Goal: Information Seeking & Learning: Learn about a topic

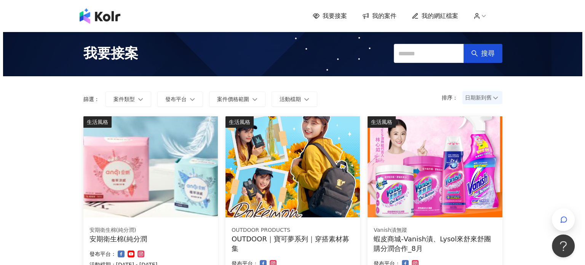
scroll to position [232, 0]
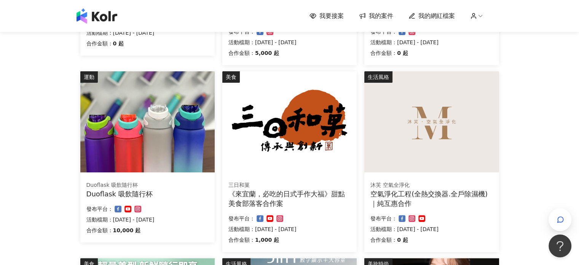
click at [467, 191] on div "空氣淨化工程(全熱交換器.全戶除濕機)｜純互惠合作" at bounding box center [432, 198] width 122 height 19
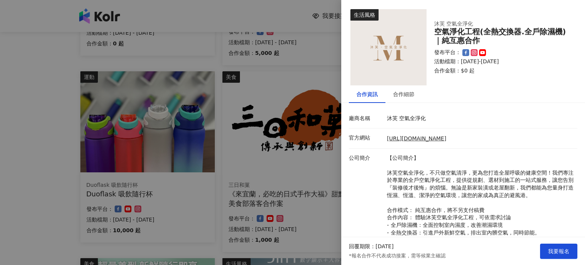
scroll to position [78, 0]
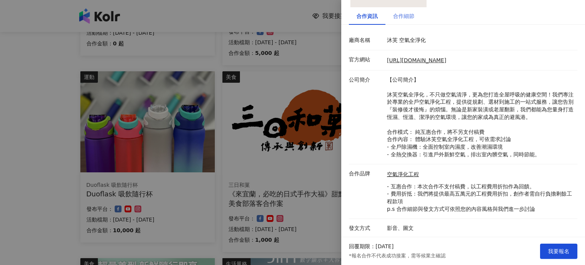
click at [415, 18] on div "合作細節" at bounding box center [403, 16] width 37 height 18
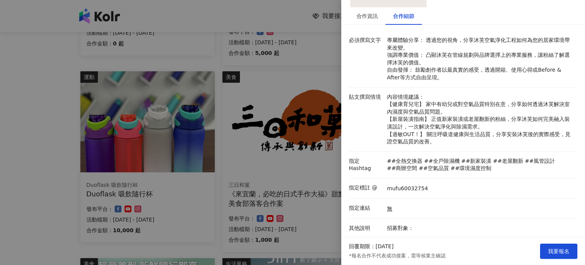
click at [579, 207] on div "必須撰寫文字 專屬體驗分享： 透過您的視角，分享沐芙空氣淨化工程如何為您的居家環境帶來改變。 強調專業價值： 凸顯沐芙在管線規劃與品牌選擇上的專業服務，讓粉絲…" at bounding box center [463, 161] width 244 height 260
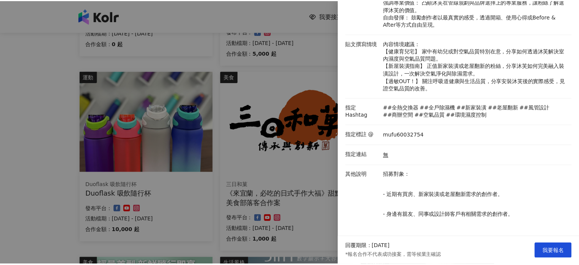
scroll to position [0, 0]
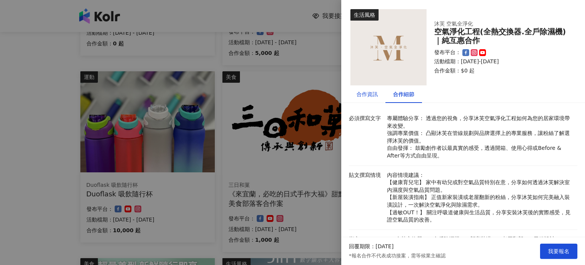
click at [365, 96] on div "合作資訊" at bounding box center [366, 94] width 21 height 8
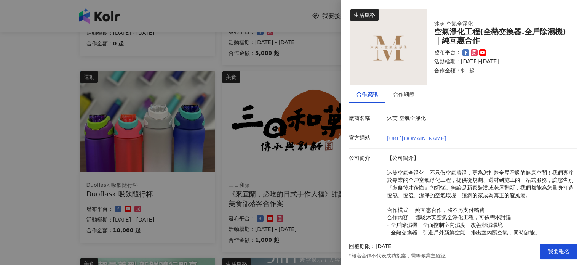
click at [425, 137] on link "[URL][DOMAIN_NAME]" at bounding box center [416, 138] width 59 height 6
click at [49, 107] on div at bounding box center [292, 132] width 585 height 265
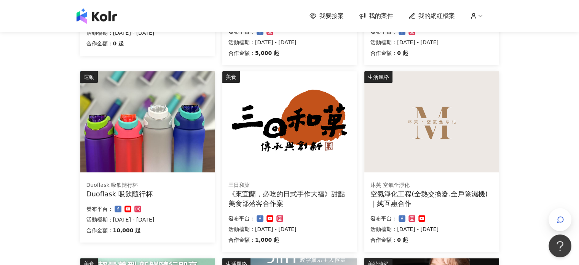
click at [119, 143] on img at bounding box center [147, 121] width 134 height 101
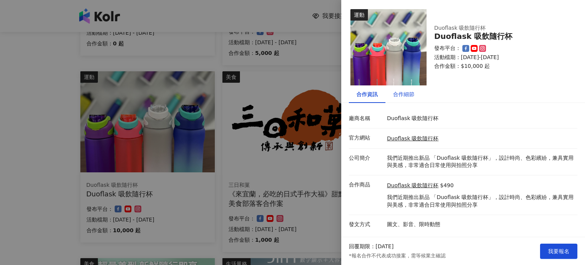
click at [408, 96] on div "合作細節" at bounding box center [403, 94] width 21 height 8
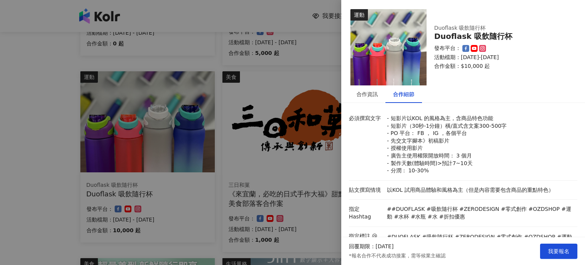
click at [408, 96] on div "合作細節" at bounding box center [403, 94] width 21 height 8
click at [320, 191] on div at bounding box center [292, 132] width 585 height 265
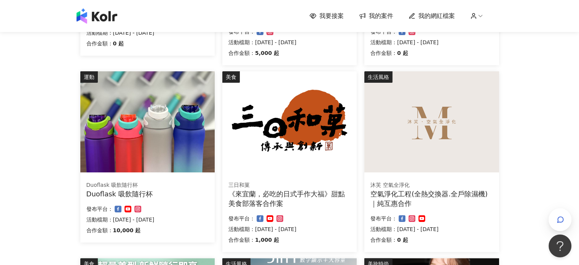
scroll to position [463, 0]
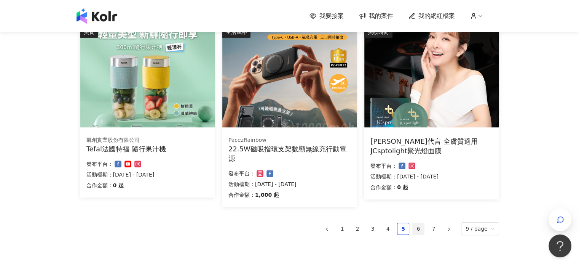
click at [422, 227] on link "6" at bounding box center [418, 228] width 11 height 11
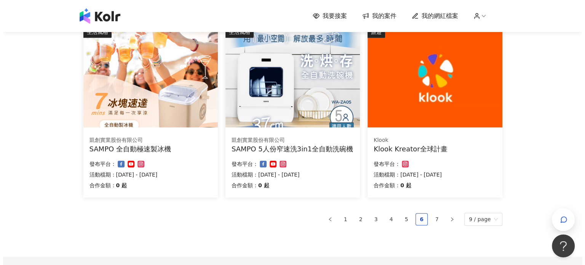
scroll to position [232, 0]
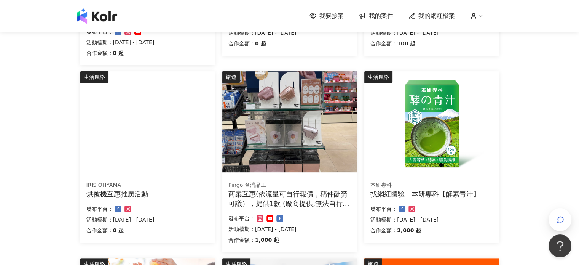
click at [304, 131] on img at bounding box center [289, 121] width 134 height 101
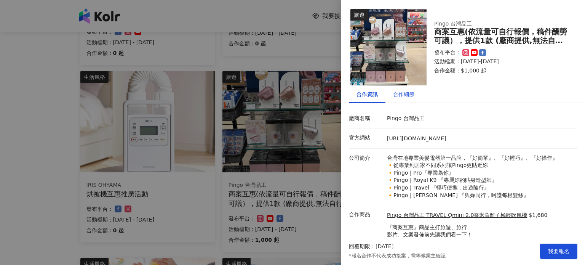
click at [410, 93] on div "合作細節" at bounding box center [403, 94] width 21 height 8
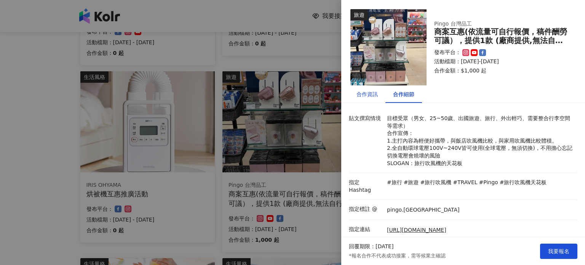
click at [373, 94] on div "合作資訊" at bounding box center [366, 94] width 21 height 8
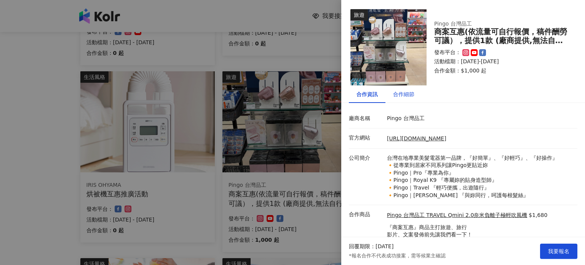
click at [400, 94] on div "合作細節" at bounding box center [403, 94] width 21 height 8
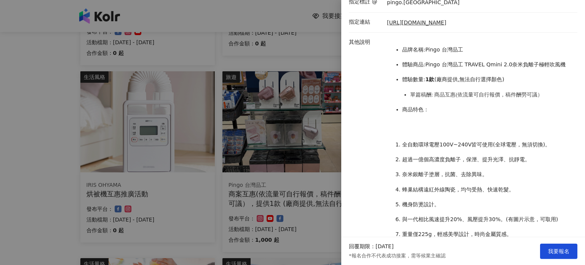
scroll to position [414, 0]
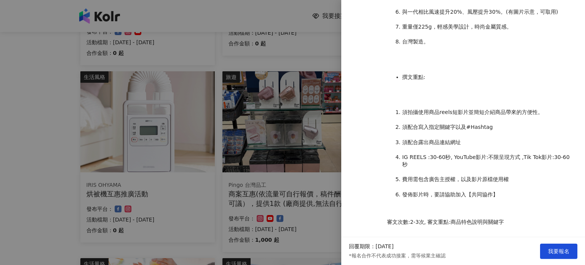
click at [312, 173] on div at bounding box center [292, 132] width 585 height 265
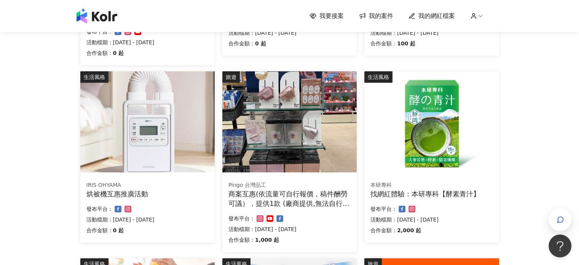
scroll to position [463, 0]
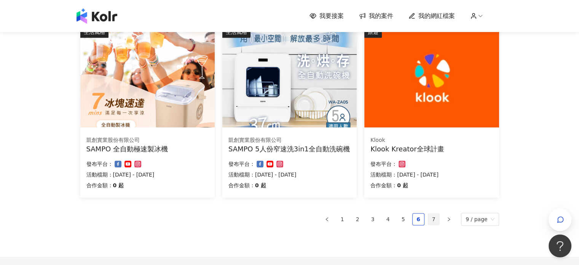
click at [437, 215] on link "7" at bounding box center [433, 218] width 11 height 11
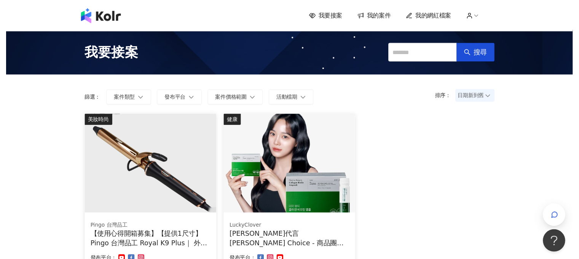
scroll to position [175, 0]
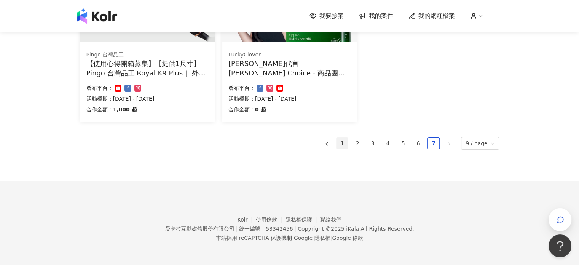
click at [342, 142] on link "1" at bounding box center [342, 142] width 11 height 11
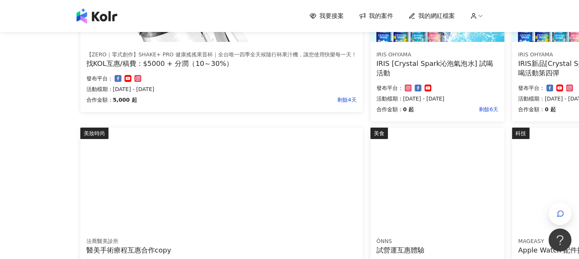
scroll to position [0, 0]
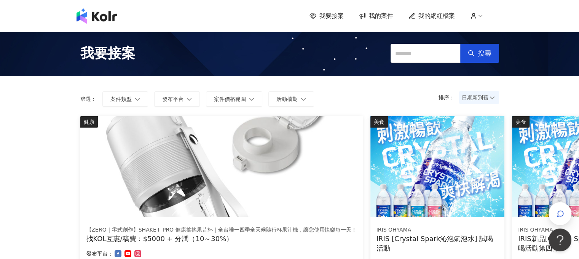
click at [296, 179] on img at bounding box center [221, 166] width 283 height 101
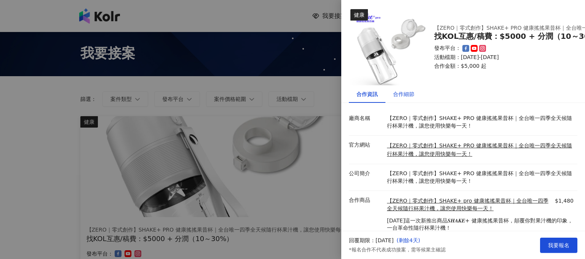
click at [410, 97] on div "合作細節" at bounding box center [403, 94] width 21 height 8
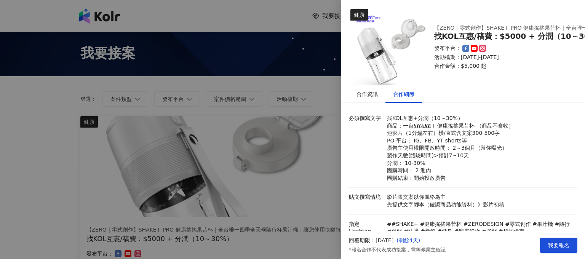
click at [304, 116] on div at bounding box center [292, 129] width 585 height 259
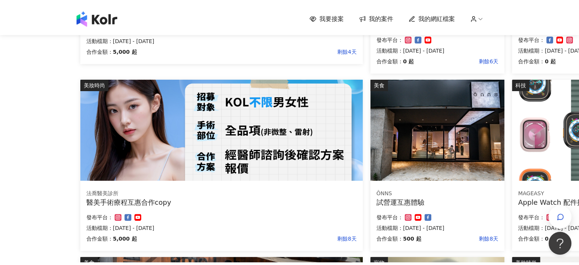
scroll to position [452, 0]
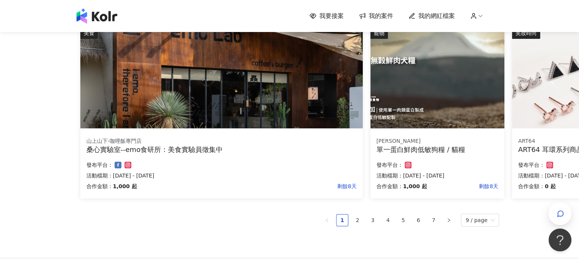
click at [216, 150] on div "桑心實驗室--emo食研所：美食實驗員徵集中" at bounding box center [221, 150] width 270 height 10
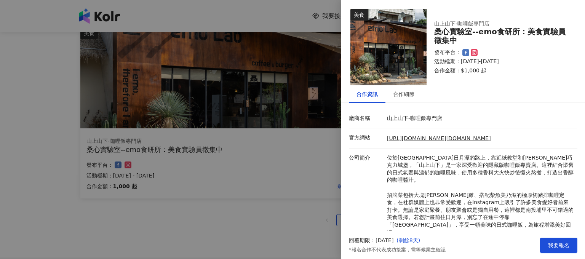
click at [286, 179] on div at bounding box center [292, 129] width 585 height 259
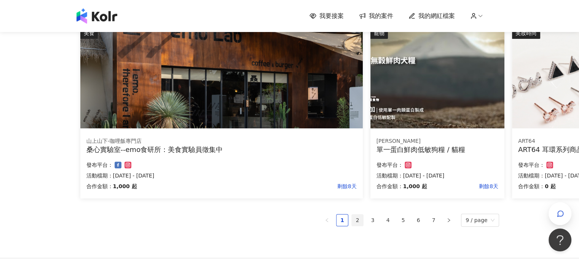
click at [357, 221] on link "2" at bounding box center [357, 219] width 11 height 11
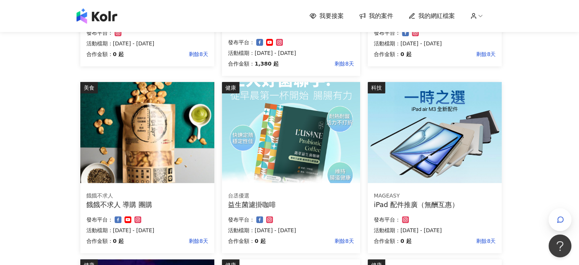
scroll to position [0, 0]
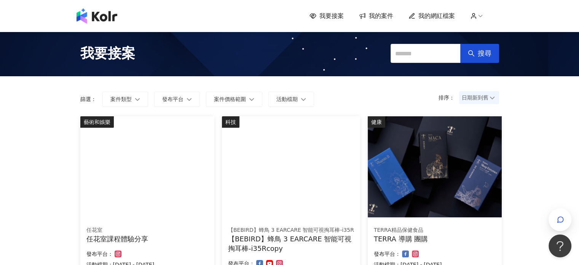
click at [168, 193] on img at bounding box center [147, 166] width 134 height 101
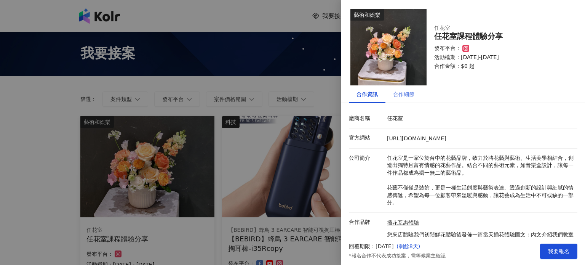
click at [407, 100] on div "合作細節" at bounding box center [403, 94] width 37 height 18
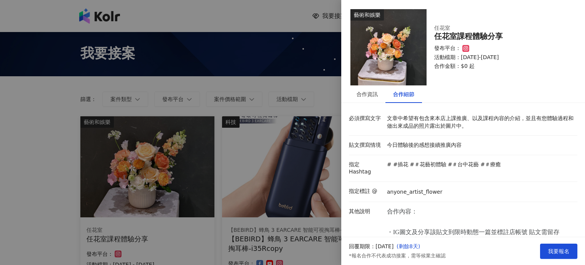
click at [320, 162] on div at bounding box center [292, 132] width 585 height 265
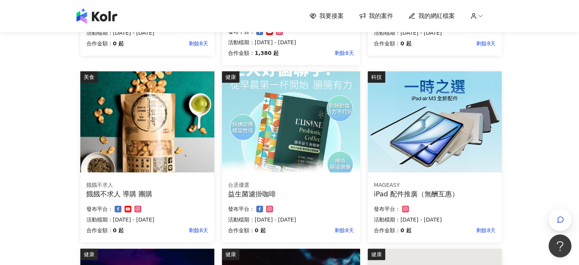
scroll to position [463, 0]
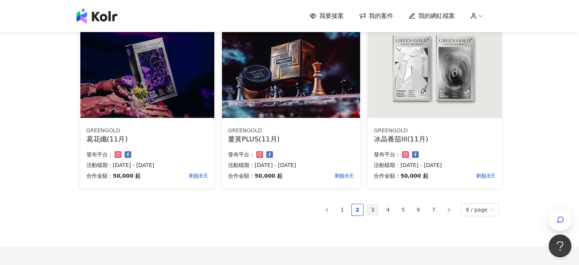
click at [377, 208] on link "3" at bounding box center [372, 209] width 11 height 11
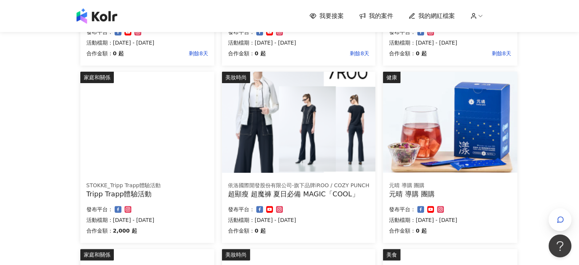
scroll to position [0, 0]
